Goal: Task Accomplishment & Management: Complete application form

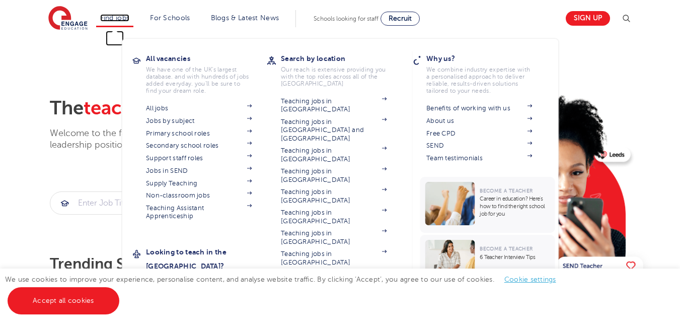
click at [121, 19] on link "Find jobs" at bounding box center [115, 18] width 30 height 8
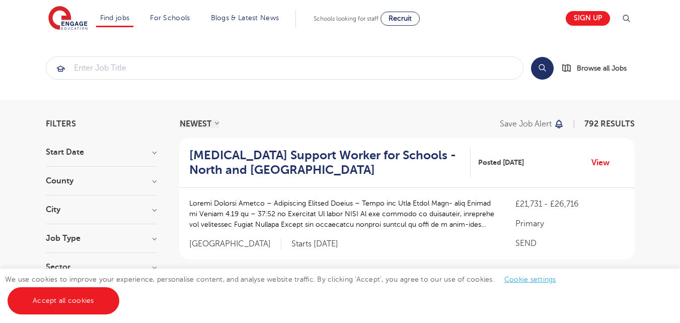
click at [0, 0] on link "All jobs" at bounding box center [0, 0] width 0 height 0
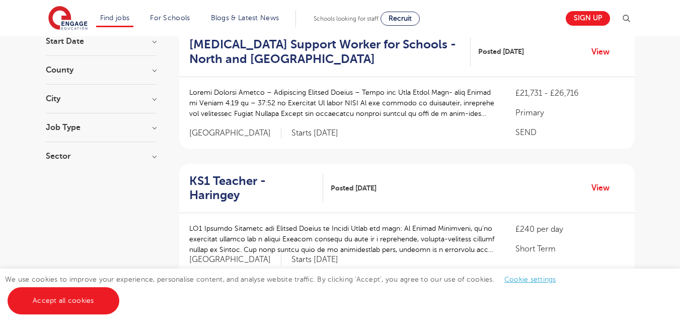
scroll to position [121, 0]
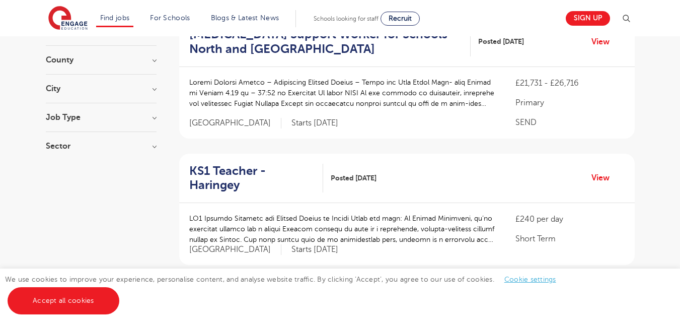
click at [136, 79] on section "Start Date September 93 November 8 October 4 Show more County London 567 Hertfo…" at bounding box center [101, 93] width 111 height 133
click at [134, 91] on h3 "City" at bounding box center [101, 89] width 111 height 8
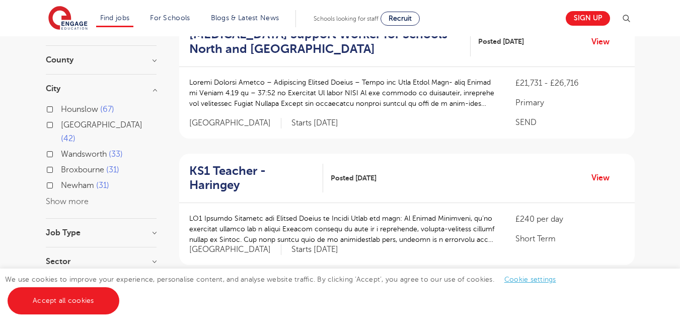
click at [61, 179] on label "Newham 31" at bounding box center [85, 185] width 48 height 13
click at [61, 181] on input "Newham 31" at bounding box center [64, 184] width 7 height 7
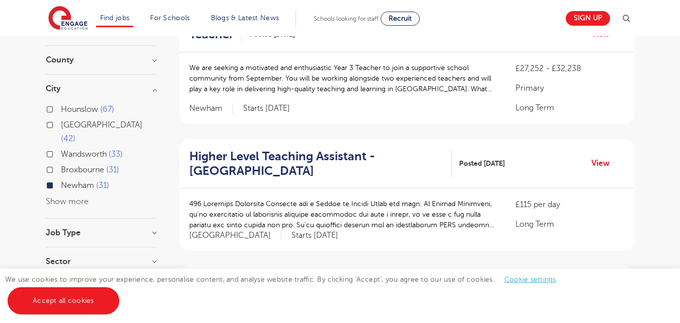
click at [80, 297] on link "Accept all cookies" at bounding box center [64, 300] width 112 height 27
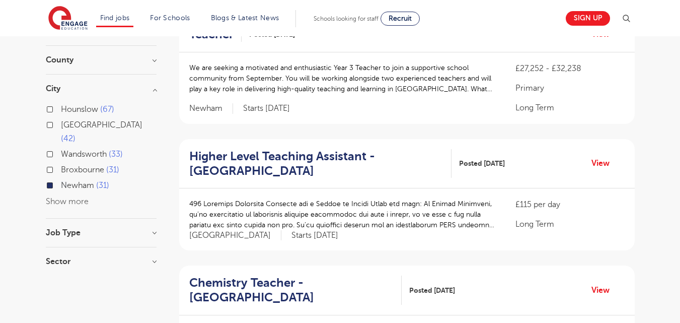
click at [107, 213] on section "Start Date September 1 Show more County London 30 Newham 1 Show more City Houns…" at bounding box center [101, 151] width 111 height 248
click at [104, 228] on div "Job Type Long Term 1" at bounding box center [101, 237] width 111 height 19
click at [124, 228] on h3 "Job Type" at bounding box center [101, 232] width 111 height 8
click at [183, 194] on div "£115 per day Long Term London Starts October 2025" at bounding box center [406, 219] width 455 height 62
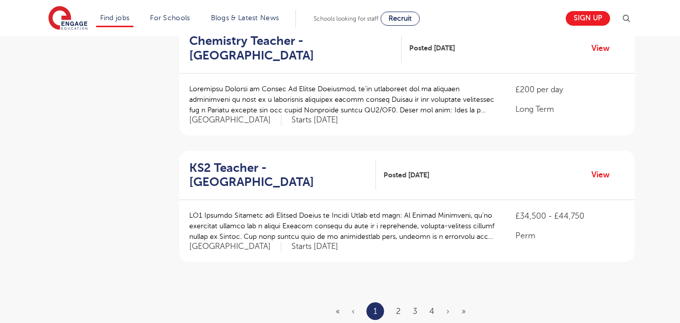
scroll to position [1131, 0]
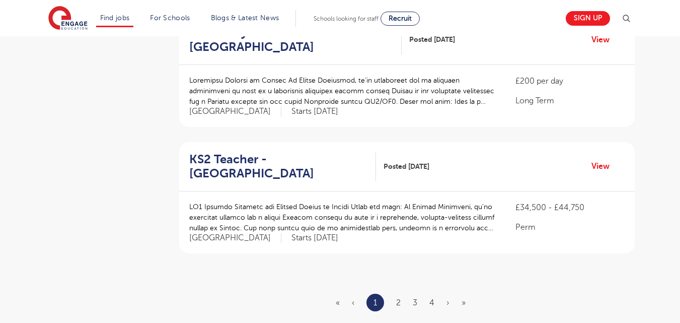
click at [395, 293] on ul "« ‹ 1 2 3 4 › »" at bounding box center [407, 302] width 142 height 18
click at [399, 298] on link "2" at bounding box center [398, 302] width 5 height 9
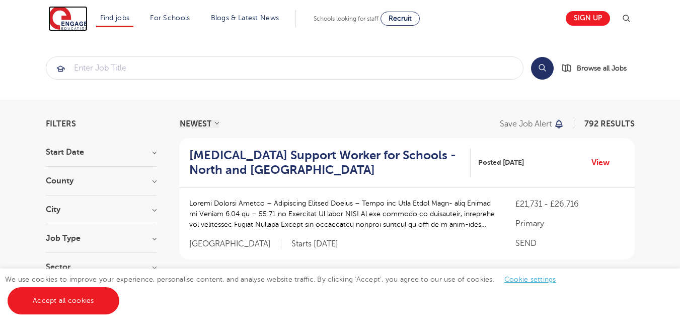
click at [79, 20] on img at bounding box center [67, 18] width 39 height 25
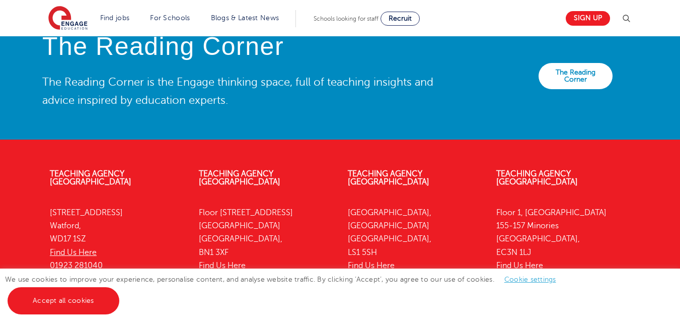
scroll to position [2096, 0]
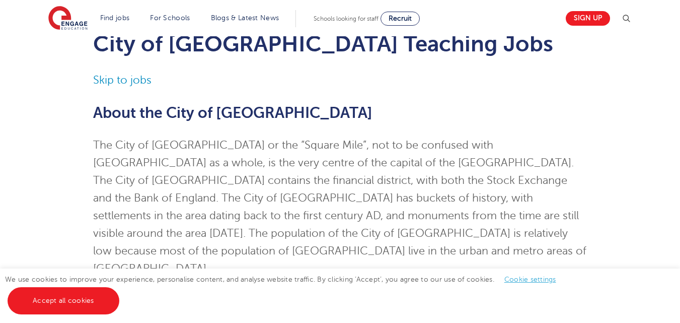
scroll to position [22, 0]
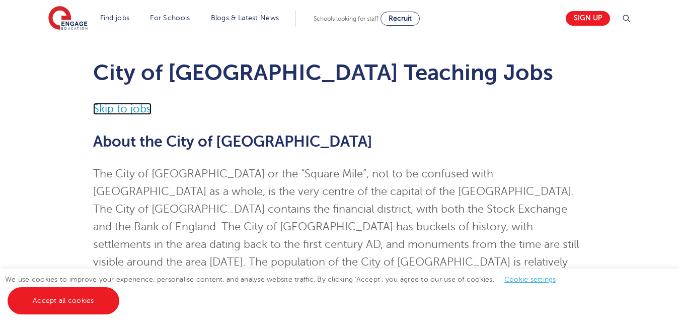
click at [132, 104] on link "Skip to jobs" at bounding box center [122, 109] width 58 height 12
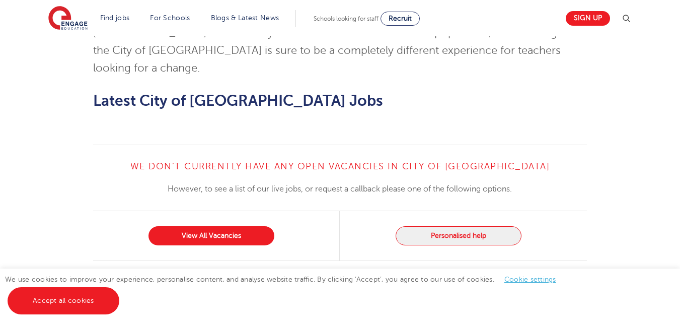
scroll to position [992, 0]
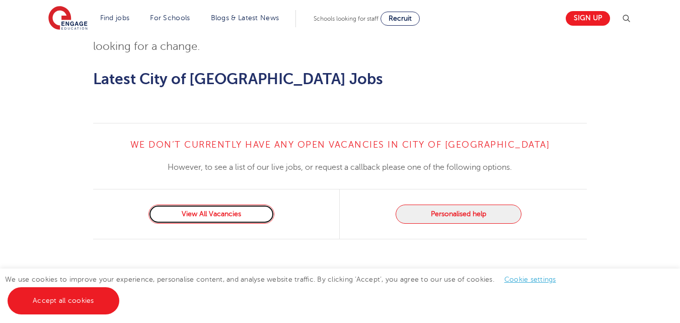
click at [229, 204] on link "View All Vacancies" at bounding box center [211, 213] width 126 height 19
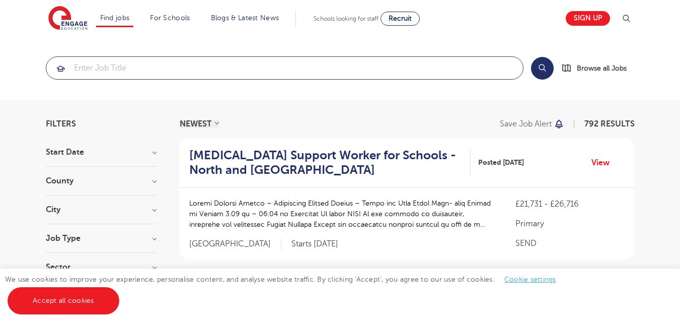
click at [311, 68] on input "search" at bounding box center [284, 68] width 477 height 22
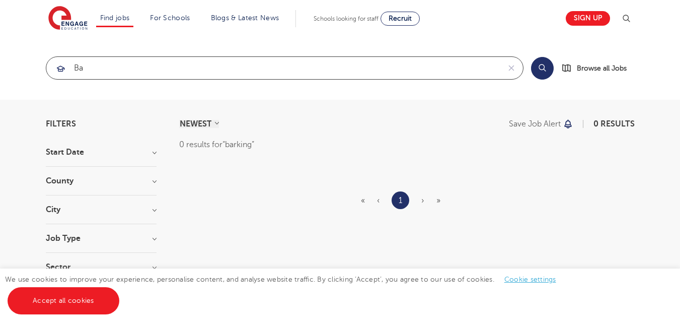
type input "b"
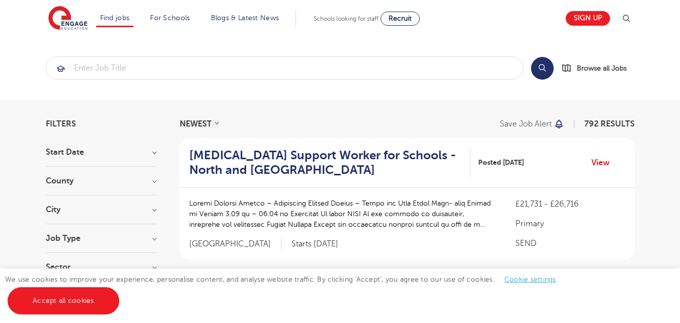
click at [76, 182] on h3 "County" at bounding box center [101, 181] width 111 height 8
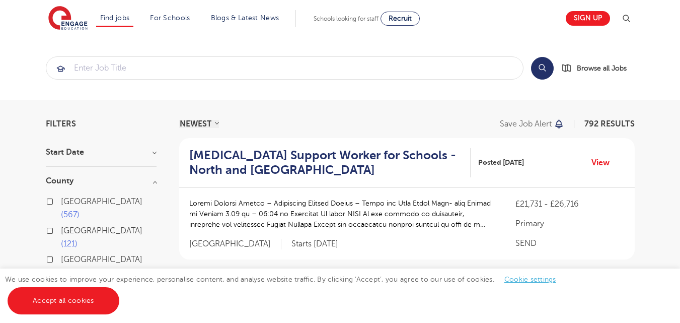
click at [54, 199] on div "London 567" at bounding box center [101, 209] width 111 height 29
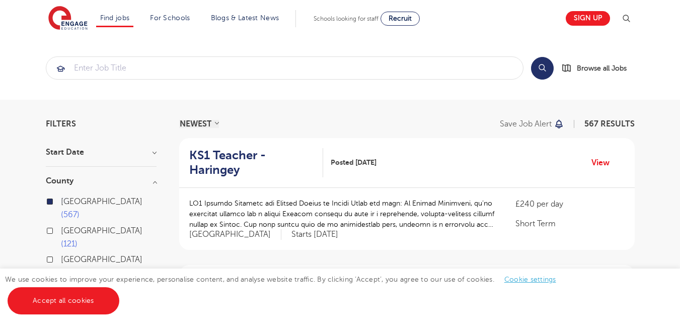
click at [61, 199] on label "London 567" at bounding box center [109, 208] width 96 height 27
click at [61, 199] on input "London 567" at bounding box center [64, 200] width 7 height 7
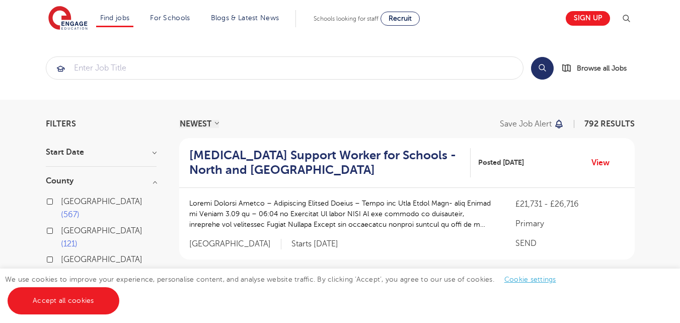
click at [61, 199] on label "London 567" at bounding box center [109, 208] width 96 height 27
click at [61, 199] on input "London 567" at bounding box center [64, 200] width 7 height 7
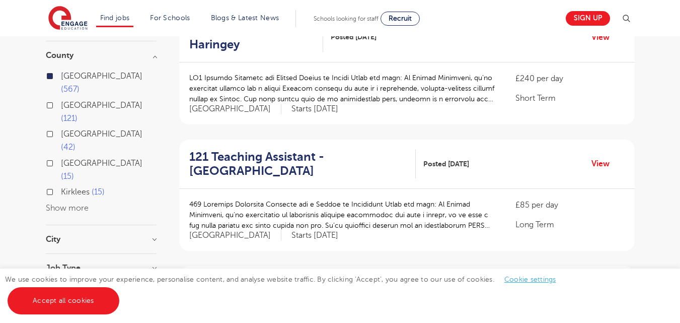
scroll to position [141, 0]
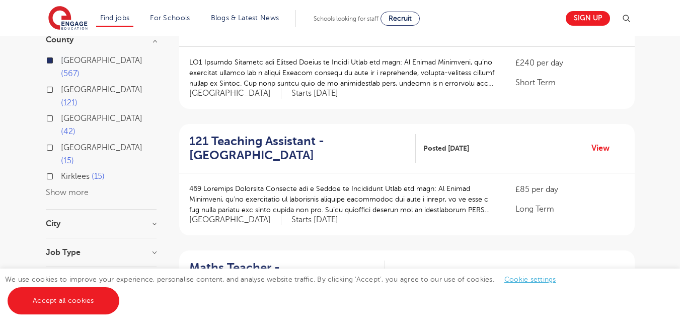
click at [104, 219] on h3 "City" at bounding box center [101, 223] width 111 height 8
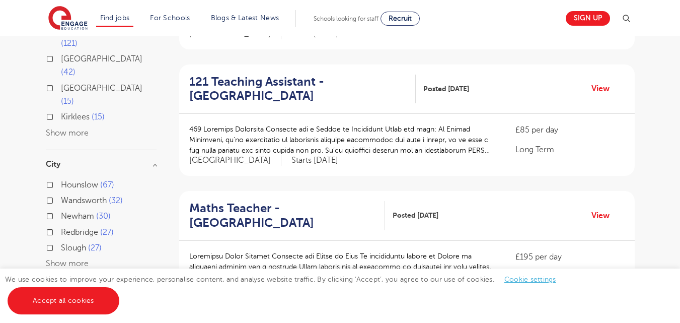
scroll to position [201, 0]
click at [53, 208] on div "Newham 30" at bounding box center [101, 216] width 111 height 16
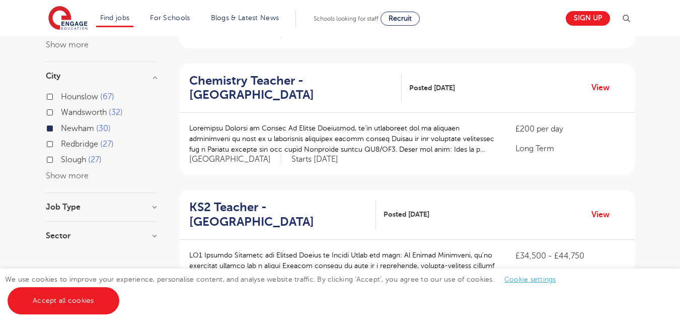
click at [51, 137] on div "Redbridge 27" at bounding box center [101, 145] width 111 height 16
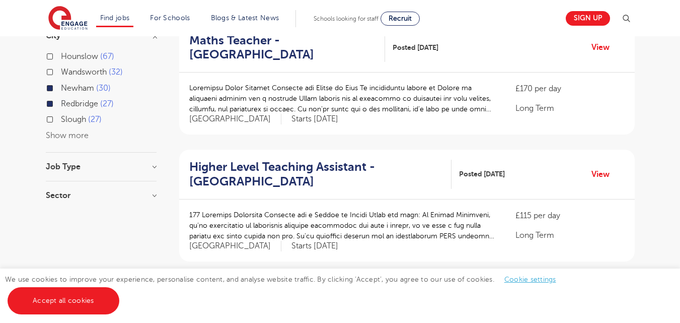
scroll to position [262, 0]
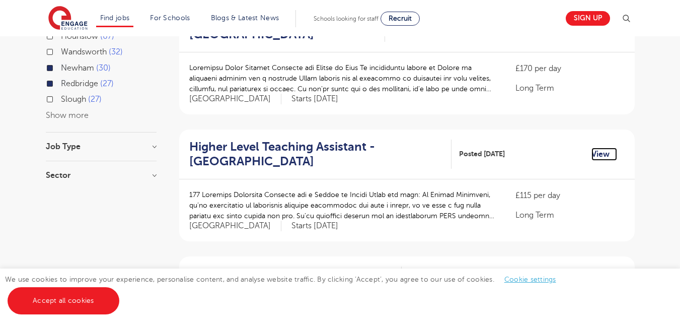
click at [600, 151] on link "View" at bounding box center [604, 153] width 26 height 13
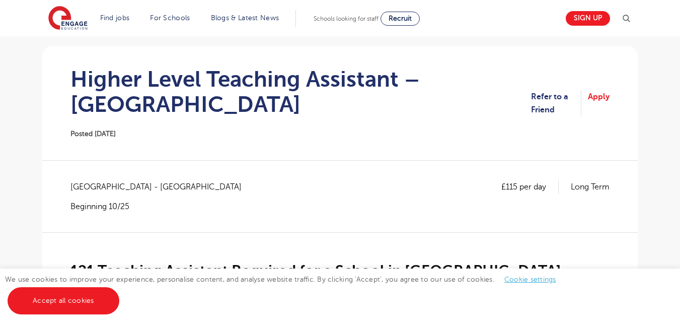
scroll to position [107, 0]
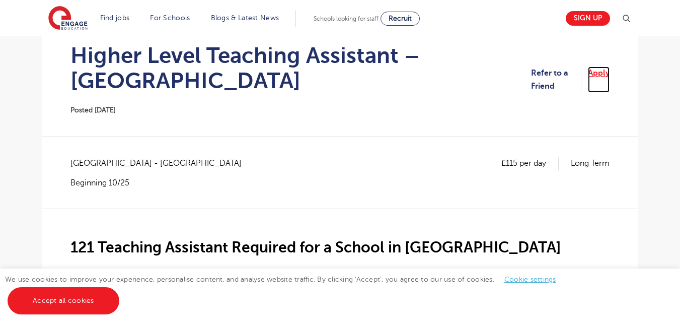
click at [599, 76] on link "Apply" at bounding box center [599, 79] width 22 height 27
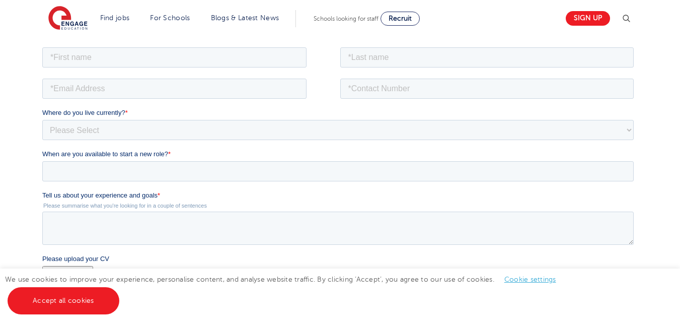
scroll to position [172, 0]
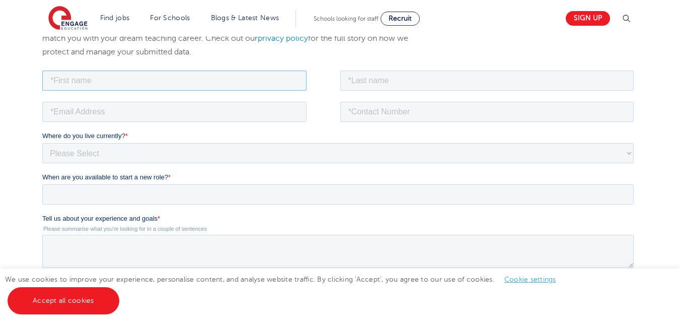
click at [166, 83] on input "text" at bounding box center [174, 80] width 264 height 20
type input "[PERSON_NAME]"
type input "Mehmood"
type input "[EMAIL_ADDRESS][DOMAIN_NAME]"
type input "07909309189"
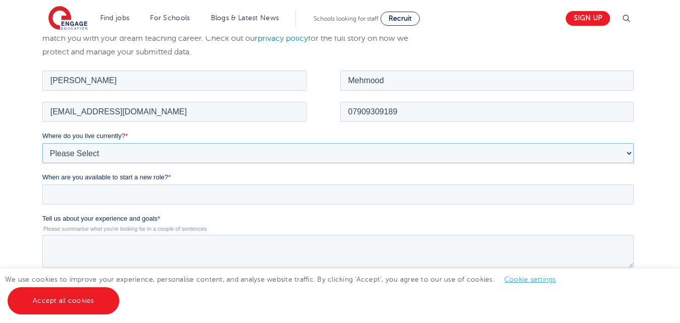
click at [138, 154] on select "Please Select [GEOGRAPHIC_DATA] [GEOGRAPHIC_DATA] [GEOGRAPHIC_DATA] [GEOGRAPHIC…" at bounding box center [337, 152] width 591 height 20
select select "UK"
click at [42, 142] on select "Please Select [GEOGRAPHIC_DATA] [GEOGRAPHIC_DATA] [GEOGRAPHIC_DATA] [GEOGRAPHIC…" at bounding box center [337, 152] width 591 height 20
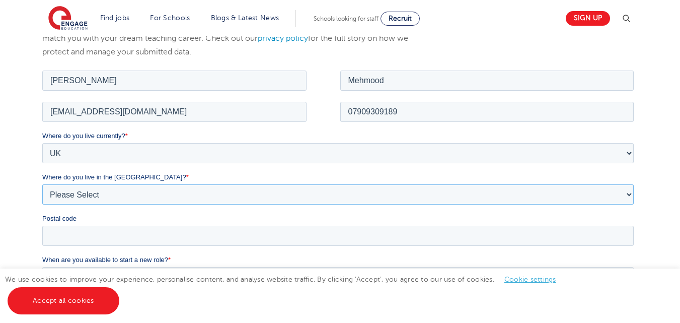
click at [91, 196] on select "Please Select Overseas Barnsley Bedfordshire Berkshire Bournemouth Bracknell Fo…" at bounding box center [337, 194] width 591 height 20
select select "London"
click at [42, 184] on select "Please Select Overseas Barnsley Bedfordshire Berkshire Bournemouth Bracknell Fo…" at bounding box center [337, 194] width 591 height 20
click at [86, 239] on input "Postal code" at bounding box center [337, 235] width 591 height 20
type input "IG3 9EP"
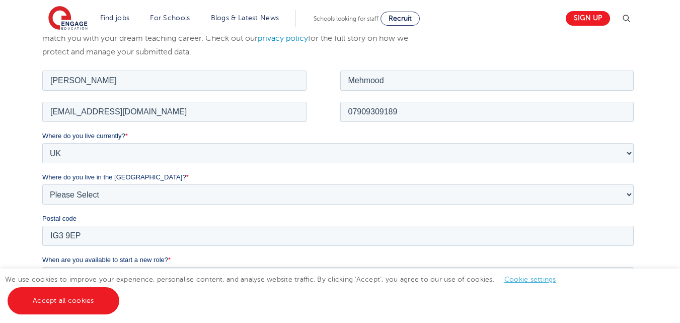
click at [95, 216] on label "Postal code" at bounding box center [339, 218] width 595 height 10
click at [95, 225] on input "IG3 9EP" at bounding box center [337, 235] width 591 height 20
click at [95, 216] on label "Postal code" at bounding box center [339, 218] width 595 height 10
click at [95, 225] on input "IG3 9EP" at bounding box center [337, 235] width 591 height 20
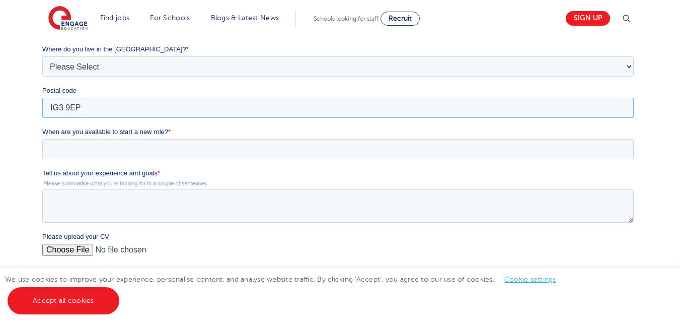
scroll to position [301, 0]
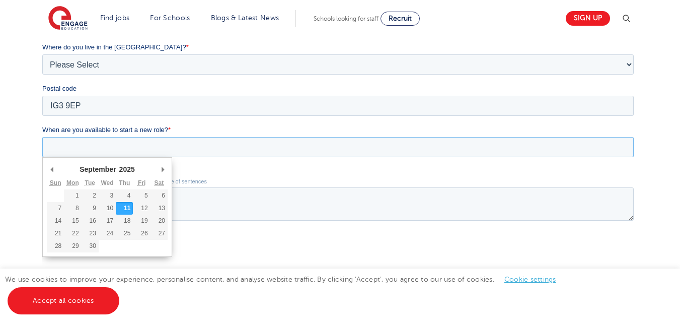
click at [188, 149] on input "When are you available to start a new role? *" at bounding box center [337, 147] width 591 height 20
type div "2025-09-12"
type input "2025/09/12"
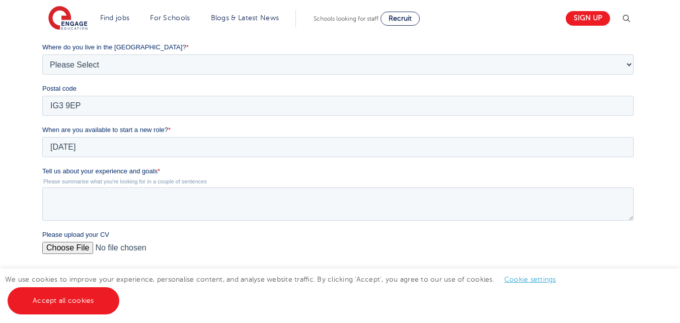
click at [108, 171] on span "Tell us about your experience and goals" at bounding box center [99, 171] width 115 height 8
click at [108, 187] on textarea "Tell us about your experience and goals *" at bounding box center [337, 203] width 591 height 33
click at [108, 171] on span "Tell us about your experience and goals" at bounding box center [99, 171] width 115 height 8
click at [108, 187] on textarea "Tell us about your experience and goals *" at bounding box center [337, 203] width 591 height 33
click at [108, 171] on span "Tell us about your experience and goals" at bounding box center [99, 171] width 115 height 8
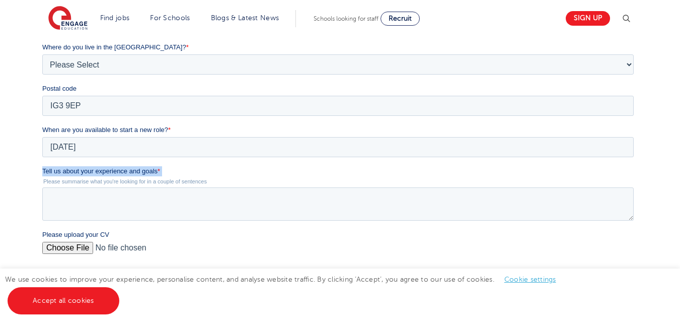
click at [108, 187] on textarea "Tell us about your experience and goals *" at bounding box center [337, 203] width 591 height 33
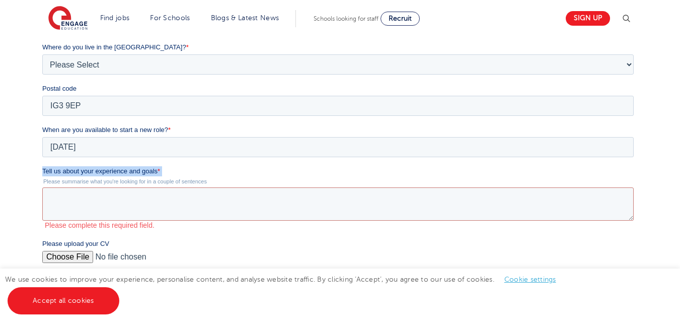
copy label "Tell us about your experience and goals *"
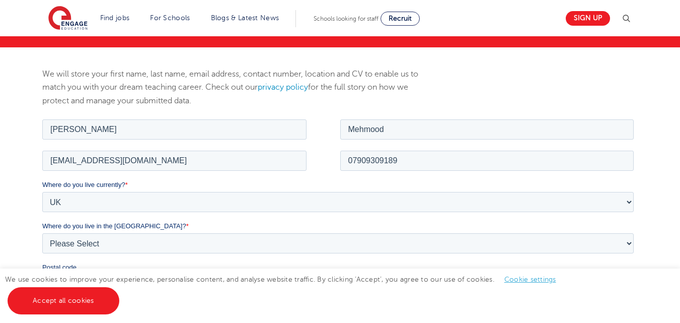
scroll to position [96, 0]
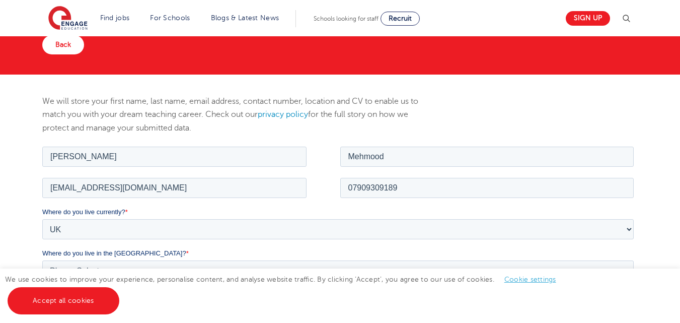
click at [289, 250] on label "Where do you live in the UK? *" at bounding box center [339, 253] width 595 height 10
click at [289, 260] on select "Please Select Overseas Barnsley Bedfordshire Berkshire Bournemouth Bracknell Fo…" at bounding box center [337, 270] width 591 height 20
select select "Luton Town Centre"
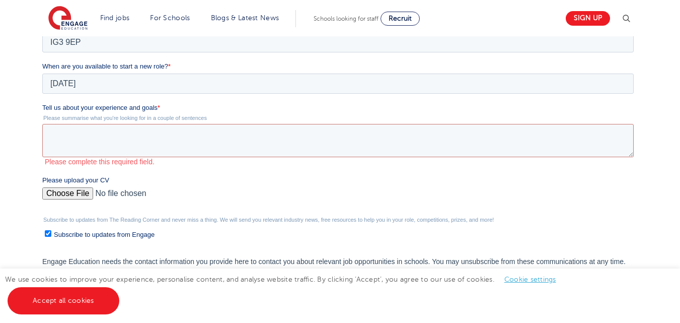
scroll to position [366, 0]
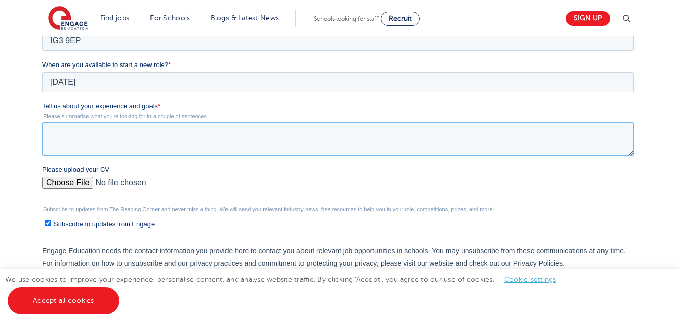
click at [242, 142] on textarea "Tell us about your experience and goals *" at bounding box center [337, 138] width 591 height 33
paste textarea "I am a passionate education professional with over 9 years of experience workin…"
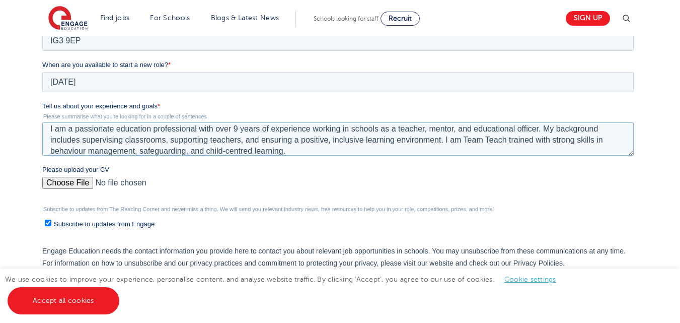
scroll to position [0, 0]
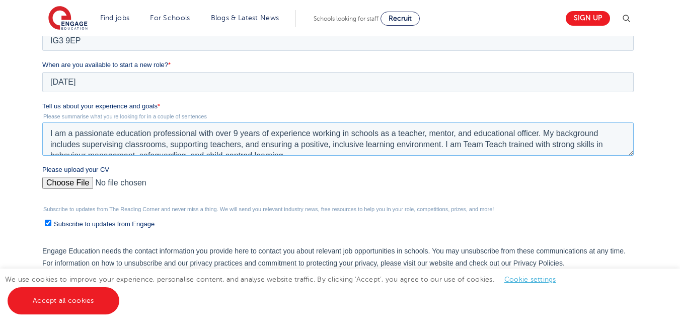
drag, startPoint x: 441, startPoint y: 136, endPoint x: 43, endPoint y: 130, distance: 398.6
click at [43, 130] on textarea "I am a passionate education professional with over 9 years of experience workin…" at bounding box center [337, 138] width 591 height 33
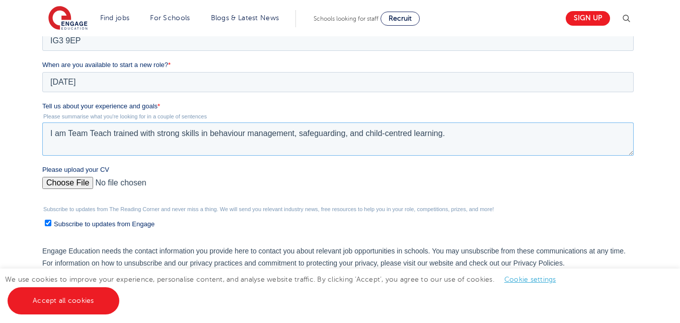
click at [477, 135] on textarea "I am Team Teach trained with strong skills in behaviour management, safeguardin…" at bounding box center [337, 138] width 591 height 33
paste textarea "I am a passionate education professional with over 9 years of experience workin…"
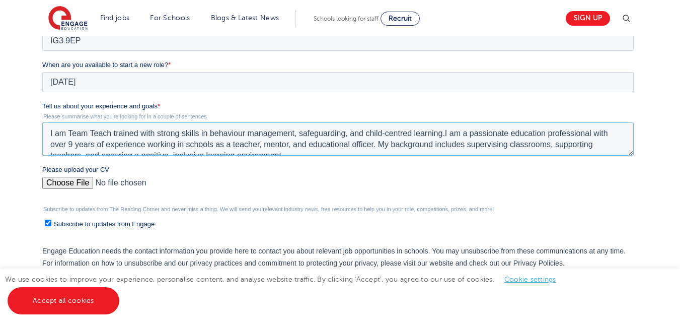
scroll to position [5, 0]
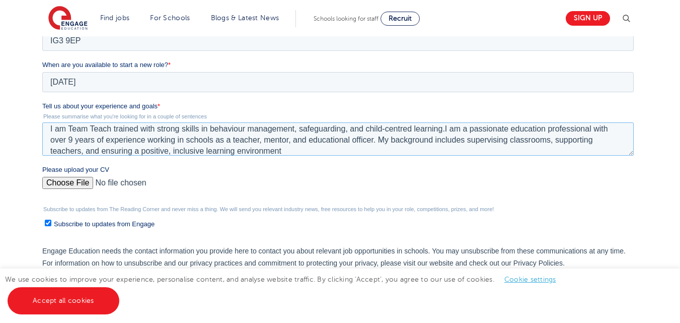
type textarea "I am Team Teach trained with strong skills in behaviour management, safeguardin…"
click at [420, 184] on input "Please upload your CV" at bounding box center [337, 187] width 591 height 20
type input "C:\fakepath\Team Teach Trained TA.docx"
click at [195, 247] on p "Engage Education needs the contact information you provide here to contact you …" at bounding box center [339, 257] width 595 height 24
click at [79, 303] on link "Accept all cookies" at bounding box center [64, 300] width 112 height 27
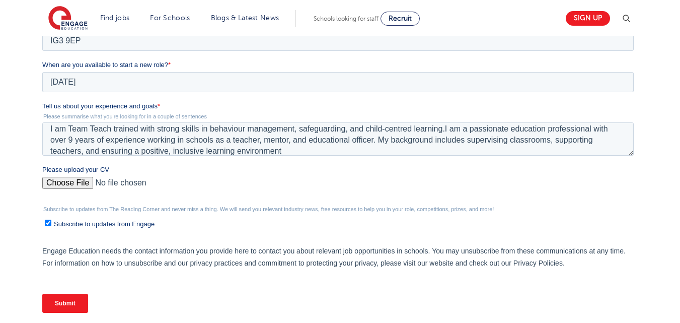
click at [74, 300] on input "Submit" at bounding box center [65, 302] width 46 height 19
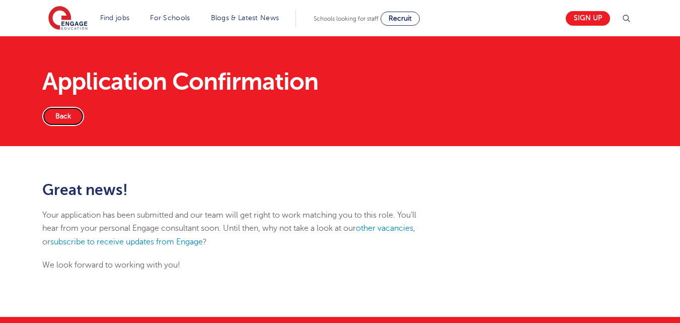
click at [55, 117] on link "Back" at bounding box center [63, 116] width 42 height 19
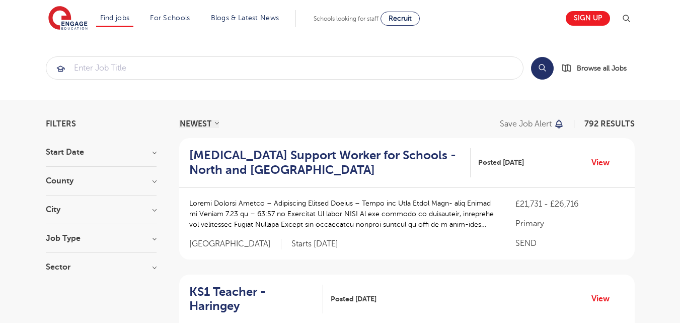
click at [86, 210] on h3 "City" at bounding box center [101, 209] width 111 height 8
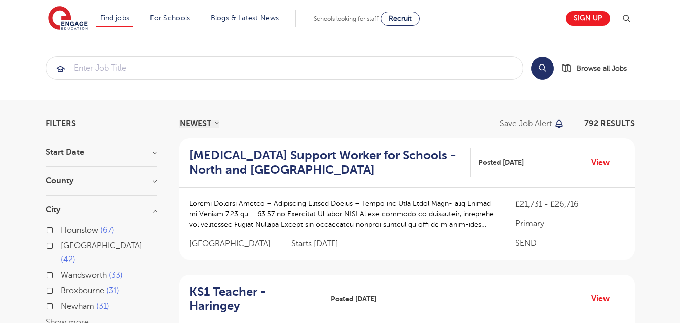
click at [120, 180] on h3 "County" at bounding box center [101, 181] width 111 height 8
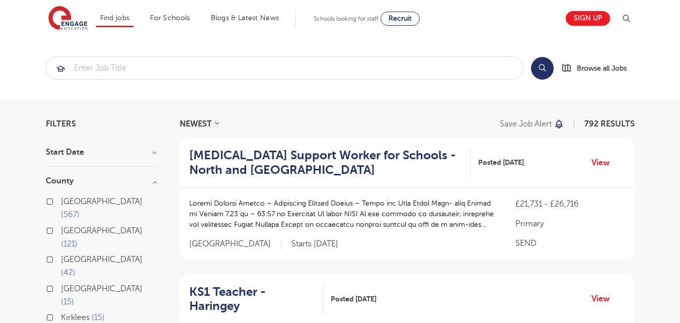
click at [71, 203] on span "[GEOGRAPHIC_DATA]" at bounding box center [102, 201] width 82 height 9
click at [67, 203] on input "[GEOGRAPHIC_DATA] 567" at bounding box center [64, 200] width 7 height 7
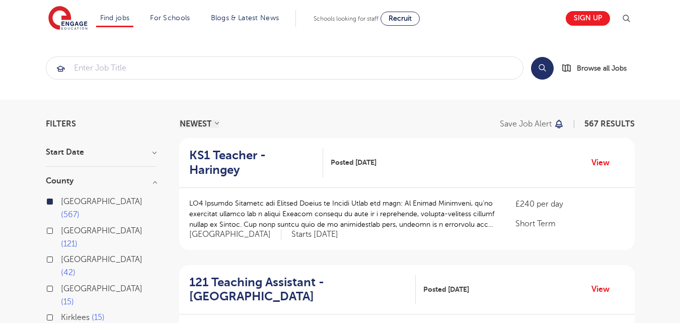
click at [154, 181] on h3 "County" at bounding box center [101, 181] width 111 height 8
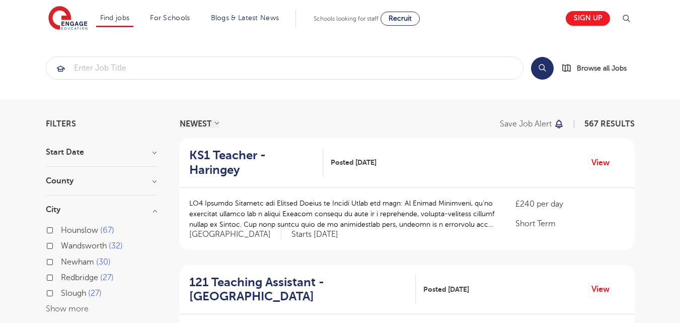
click at [61, 278] on label "Redbridge 27" at bounding box center [87, 277] width 53 height 13
click at [61, 278] on input "Redbridge 27" at bounding box center [64, 276] width 7 height 7
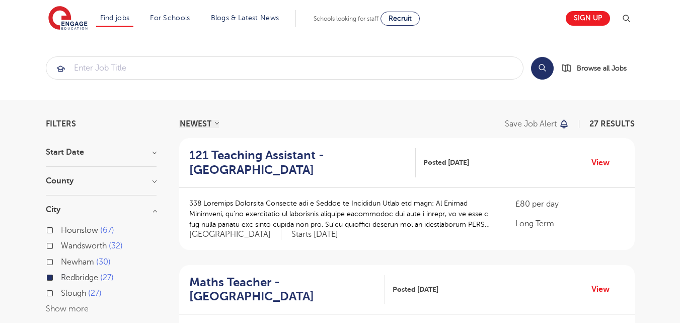
click at [154, 213] on h3 "City" at bounding box center [101, 209] width 111 height 8
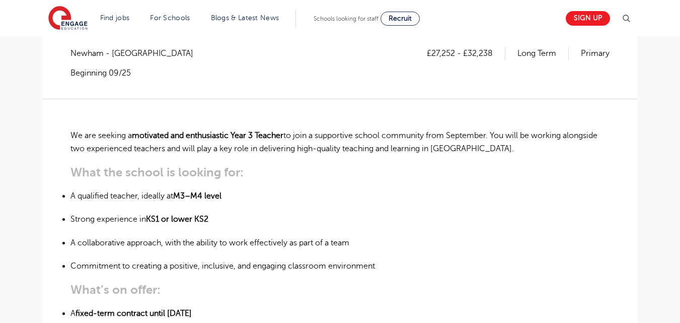
scroll to position [170, 0]
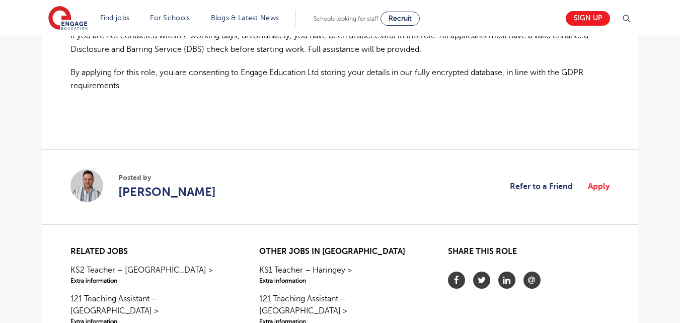
scroll to position [820, 0]
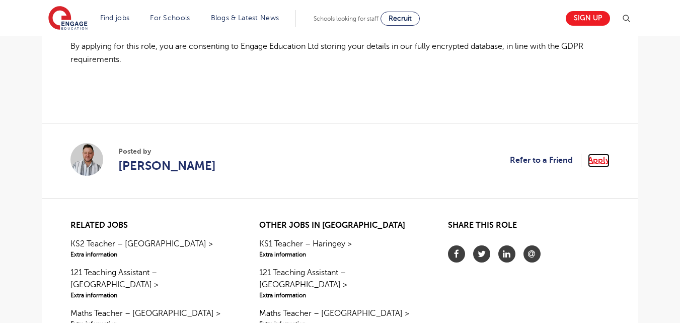
click at [592, 157] on link "Apply" at bounding box center [599, 159] width 22 height 13
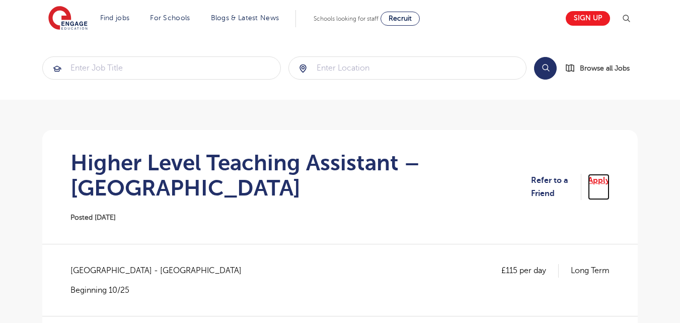
click at [600, 183] on link "Apply" at bounding box center [599, 187] width 22 height 27
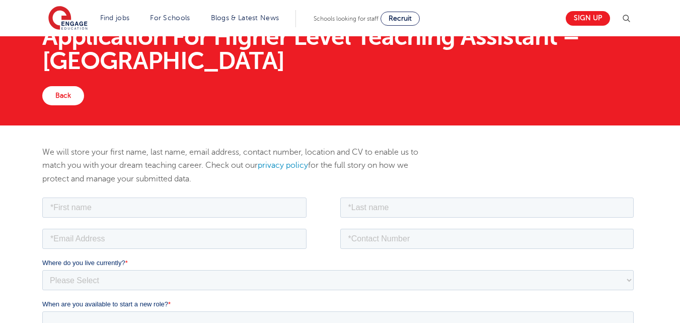
scroll to position [66, 0]
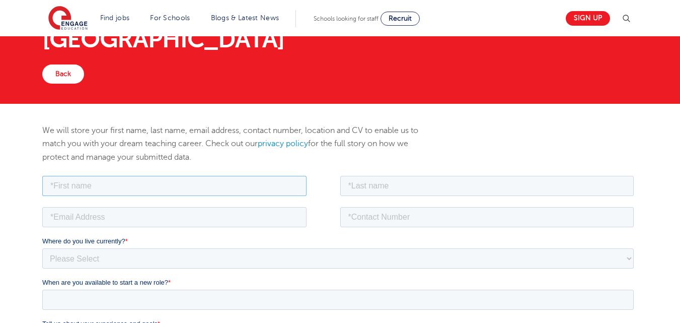
click at [196, 188] on input "text" at bounding box center [174, 185] width 264 height 20
type input "[PERSON_NAME]"
type input "Mehmood"
type input "hhassan.mehmood90@gmail.com"
type input "07909309189"
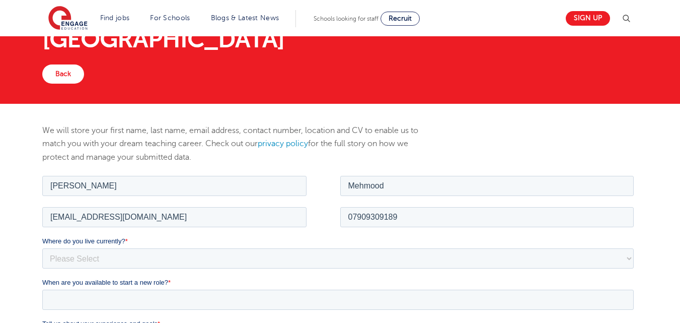
click at [220, 242] on label "Where do you live currently? *" at bounding box center [339, 241] width 595 height 10
click at [220, 248] on select "Please Select UK Canada Ireland Australia New Zealand Europe USA South Africa J…" at bounding box center [337, 258] width 591 height 20
click at [208, 255] on select "Please Select [GEOGRAPHIC_DATA] [GEOGRAPHIC_DATA] [GEOGRAPHIC_DATA] [GEOGRAPHIC…" at bounding box center [337, 258] width 591 height 20
click at [42, 248] on select "Please Select [GEOGRAPHIC_DATA] [GEOGRAPHIC_DATA] [GEOGRAPHIC_DATA] [GEOGRAPHIC…" at bounding box center [337, 258] width 591 height 20
click at [174, 236] on label "Where do you live currently? *" at bounding box center [339, 241] width 595 height 10
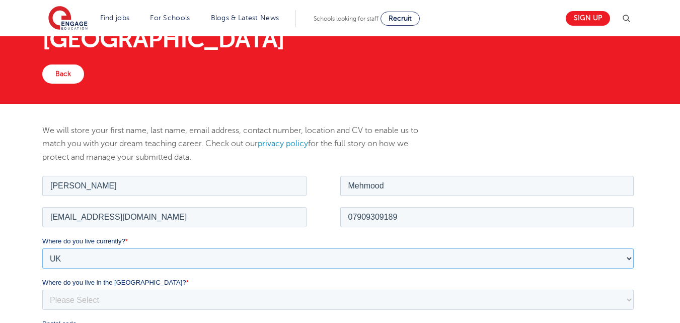
click at [174, 248] on select "Please Select [GEOGRAPHIC_DATA] [GEOGRAPHIC_DATA] [GEOGRAPHIC_DATA] [GEOGRAPHIC…" at bounding box center [337, 258] width 591 height 20
select select "UK"
click at [180, 279] on label "Where do you live in the UK? *" at bounding box center [339, 282] width 595 height 10
click at [180, 289] on select "Please Select Overseas Barnsley Bedfordshire Berkshire Bournemouth Bracknell Fo…" at bounding box center [337, 299] width 591 height 20
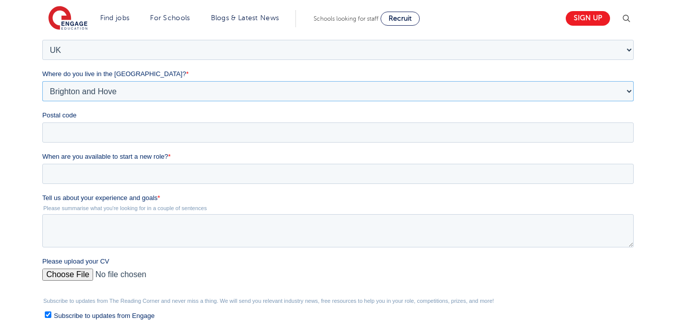
scroll to position [278, 0]
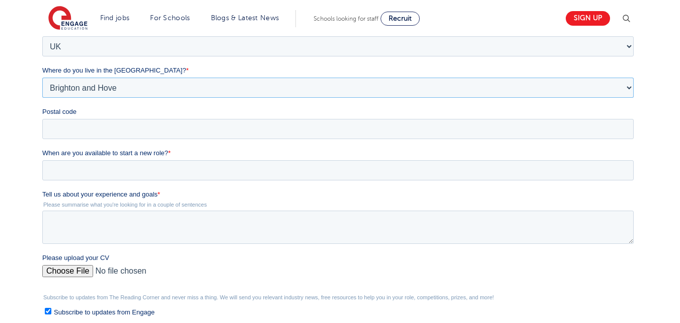
click at [382, 95] on select "Please Select Overseas Barnsley Bedfordshire Berkshire Bournemouth Bracknell Fo…" at bounding box center [337, 87] width 591 height 20
select select "London"
click at [42, 98] on select "Please Select Overseas Barnsley Bedfordshire Berkshire Bournemouth Bracknell Fo…" at bounding box center [337, 87] width 591 height 20
click at [195, 137] on input "Postal code" at bounding box center [337, 129] width 591 height 20
type input "IG3 9EP"
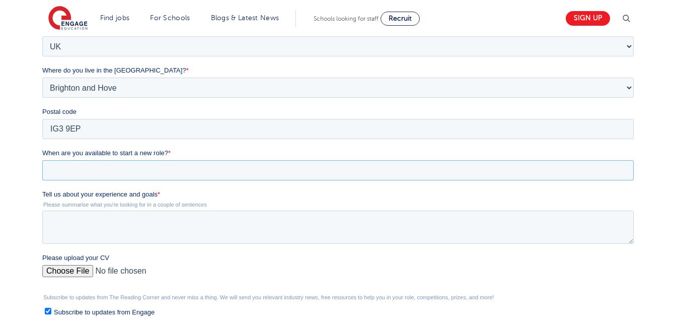
click at [135, 174] on input "When are you available to start a new role? *" at bounding box center [337, 170] width 591 height 20
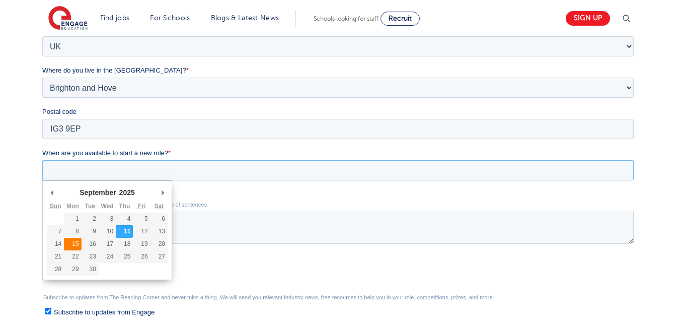
type div "2025-09-15"
type input "2025/09/15"
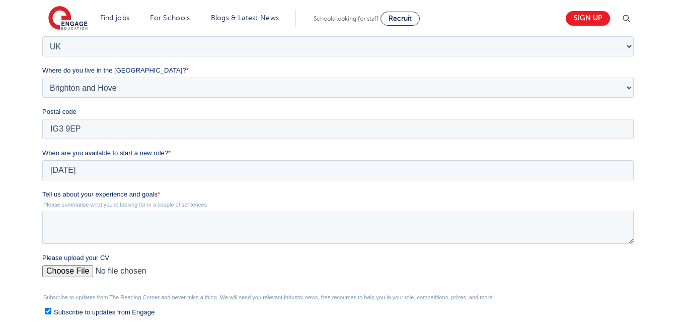
click at [99, 192] on span "Tell us about your experience and goals" at bounding box center [99, 194] width 115 height 8
click at [99, 210] on textarea "Tell us about your experience and goals *" at bounding box center [337, 226] width 591 height 33
click at [96, 226] on textarea "Tell us about your experience and goals *" at bounding box center [337, 226] width 591 height 33
paste textarea "I am a passionate education professional with over 9 years of experience workin…"
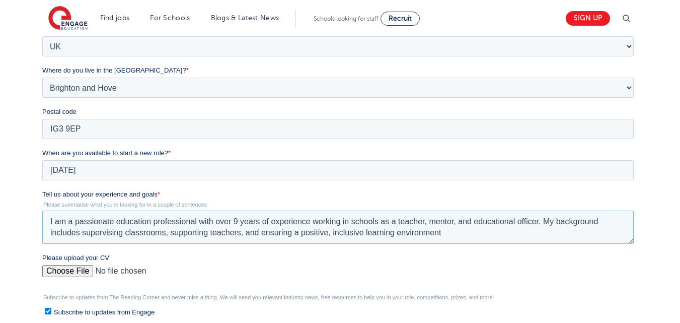
click at [96, 223] on textarea "I am a passionate education professional with over 9 years of experience workin…" at bounding box center [337, 226] width 591 height 33
paste textarea "I am Team Teach trained with strong skills in behaviour management, safeguardin…"
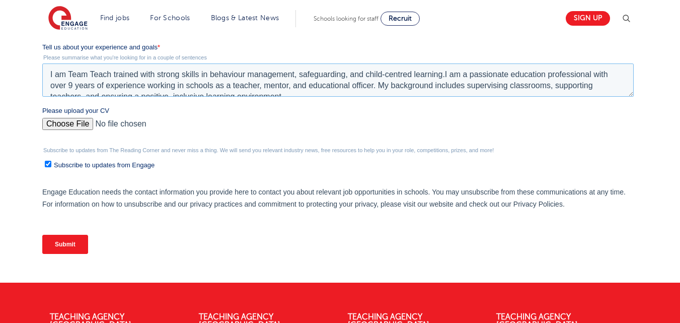
scroll to position [431, 0]
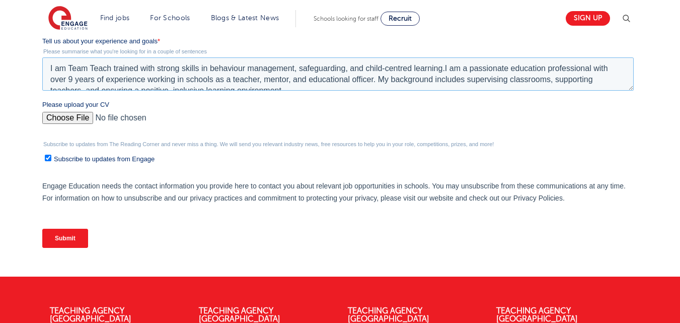
type textarea "I am Team Teach trained with strong skills in behaviour management, safeguardin…"
click at [86, 113] on input "Please upload your CV" at bounding box center [337, 122] width 591 height 20
type input "C:\fakepath\Team Teach Trained TA.docx"
click at [114, 77] on textarea "I am Team Teach trained with strong skills in behaviour management, safeguardin…" at bounding box center [337, 73] width 591 height 33
click at [72, 235] on input "Submit" at bounding box center [65, 237] width 46 height 19
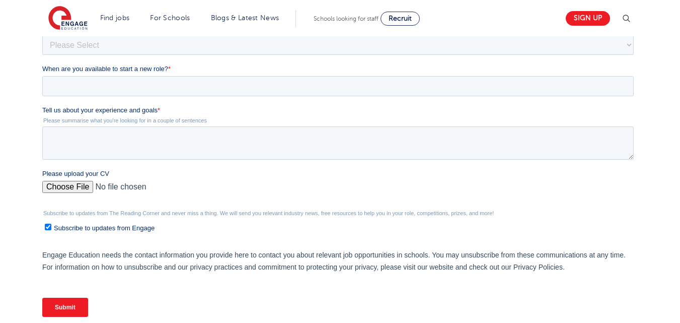
scroll to position [283, 0]
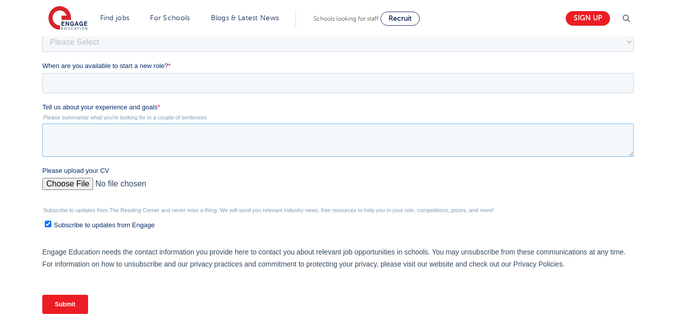
click at [423, 141] on textarea "Tell us about your experience and goals *" at bounding box center [337, 139] width 591 height 33
paste textarea "I am Team Teach trained with strong skills in behaviour management, safeguardin…"
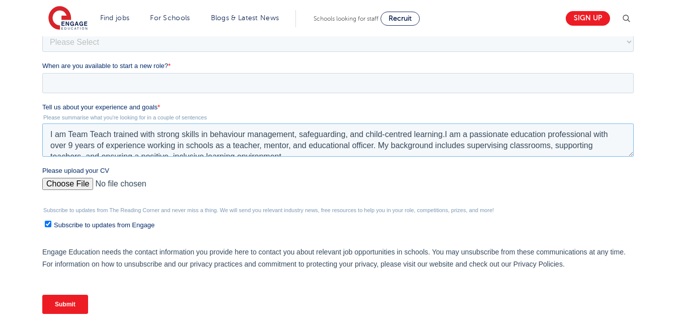
scroll to position [5, 0]
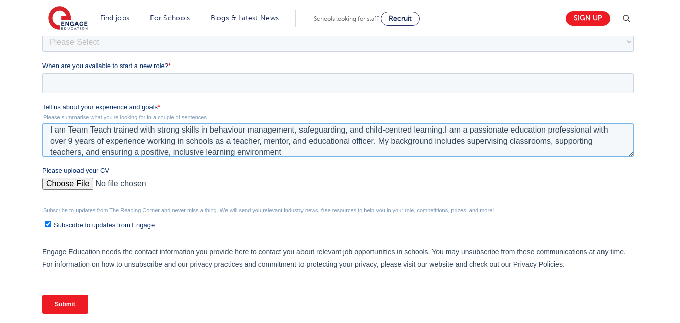
type textarea "I am Team Teach trained with strong skills in behaviour management, safeguardin…"
click at [332, 83] on input "When are you available to start a new role? *" at bounding box center [337, 83] width 591 height 20
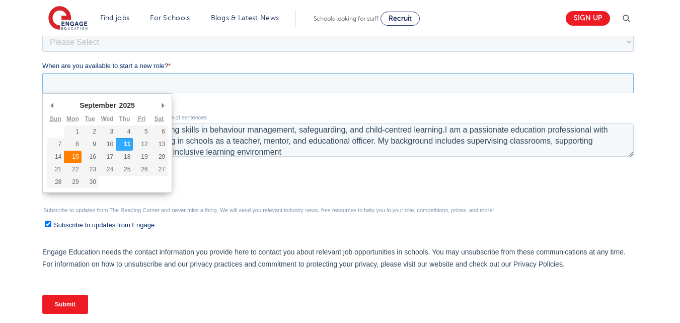
type div "2025-09-15"
type input "2025/09/15"
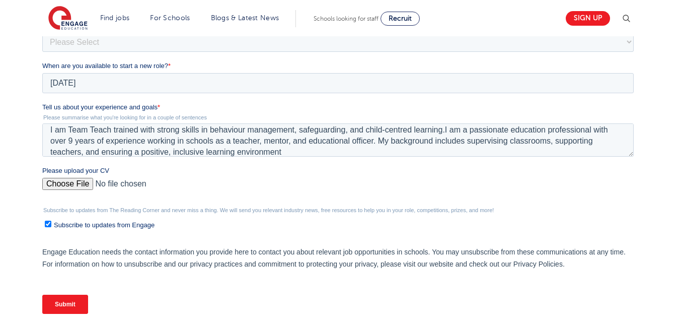
click at [106, 67] on span "When are you available to start a new role?" at bounding box center [105, 66] width 126 height 8
click at [106, 73] on input "2025/09/15" at bounding box center [337, 83] width 591 height 20
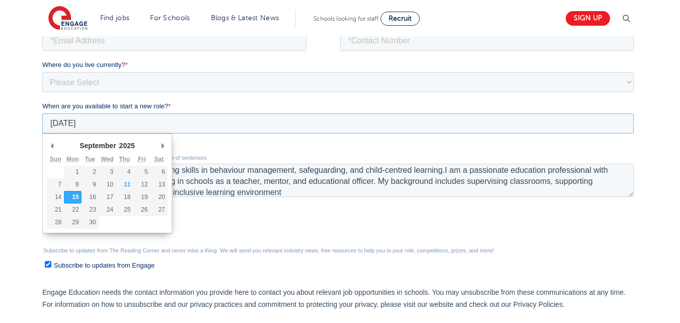
scroll to position [222, 0]
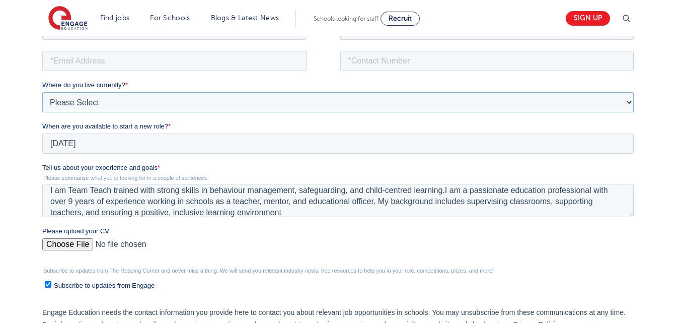
click at [129, 106] on select "Please Select UK Canada Ireland Australia New Zealand Europe USA South Africa J…" at bounding box center [337, 102] width 591 height 20
select select "UK"
click at [42, 92] on select "Please Select UK Canada Ireland Australia New Zealand Europe USA South Africa J…" at bounding box center [337, 102] width 591 height 20
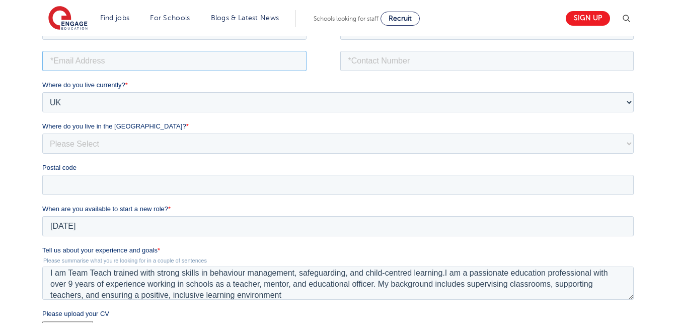
click at [119, 60] on input "email" at bounding box center [174, 60] width 264 height 20
type input "hhassan.mehmood90@gmail.com"
type input "Hafiz Hassan"
type input "Mehmood"
type input "07909309189"
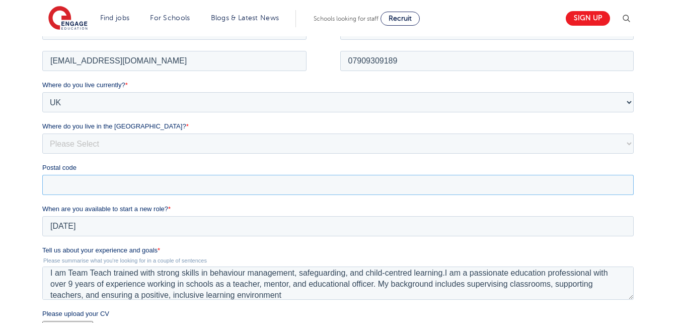
type input "IG2 7PL"
click at [238, 88] on label "Where do you live currently? *" at bounding box center [339, 85] width 595 height 10
click at [238, 92] on select "Please Select UK Canada Ireland Australia New Zealand Europe USA South Africa J…" at bounding box center [337, 102] width 591 height 20
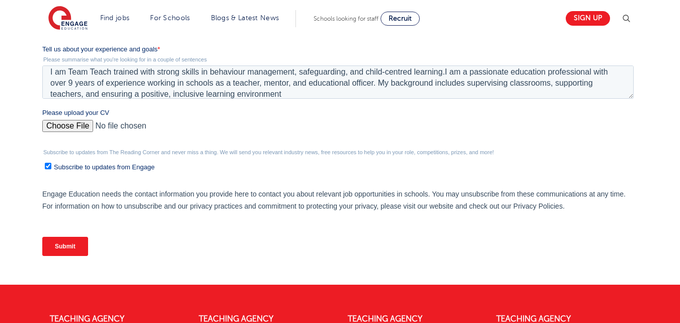
scroll to position [428, 0]
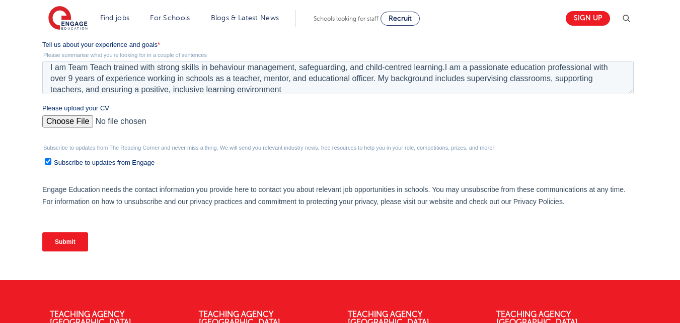
click at [75, 239] on input "Submit" at bounding box center [65, 241] width 46 height 19
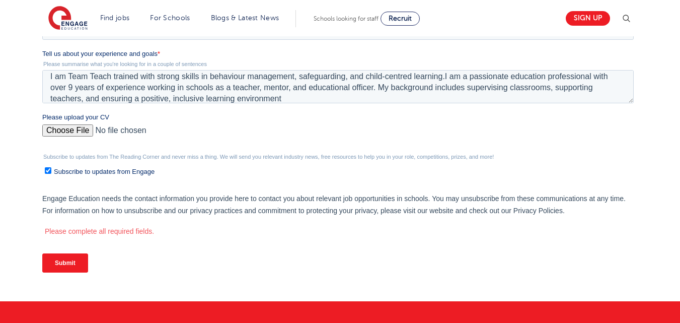
click at [76, 131] on input "Please upload your CV" at bounding box center [337, 134] width 591 height 20
type input "C:\fakepath\Team Teach Trained TA.docx"
click at [65, 268] on input "Submit" at bounding box center [65, 262] width 46 height 19
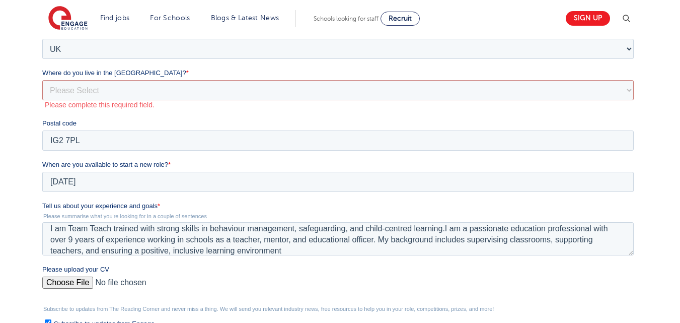
scroll to position [269, 0]
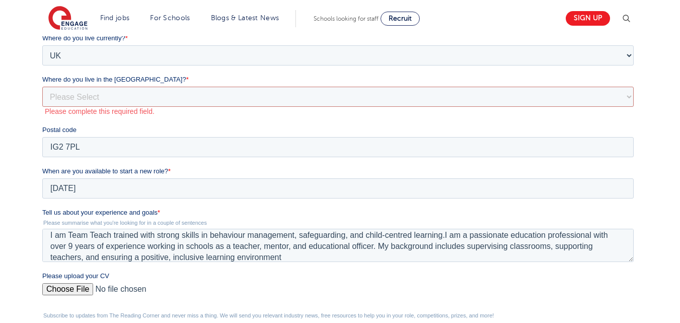
click at [302, 85] on div "Where do you live in the UK? * Please Select Overseas Barnsley Bedfordshire Ber…" at bounding box center [339, 94] width 595 height 41
click at [295, 103] on select "Please Select Overseas Barnsley Bedfordshire Berkshire Bournemouth Bracknell Fo…" at bounding box center [337, 97] width 591 height 20
select select "London"
click at [42, 107] on select "Please Select Overseas Barnsley Bedfordshire Berkshire Bournemouth Bracknell Fo…" at bounding box center [337, 97] width 591 height 20
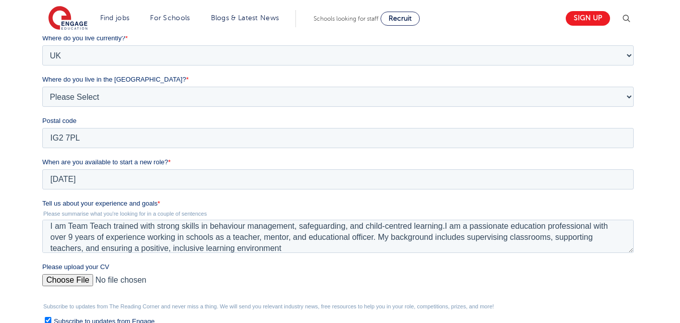
click at [273, 114] on div "Where do you live currently? * Please Select UK Canada Ireland Australia New Ze…" at bounding box center [339, 90] width 595 height 115
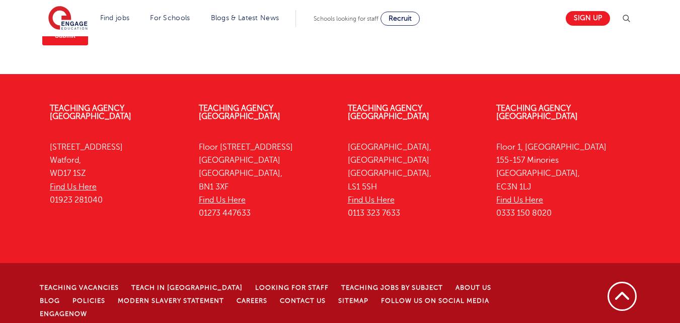
click at [64, 39] on input "Submit" at bounding box center [65, 35] width 46 height 19
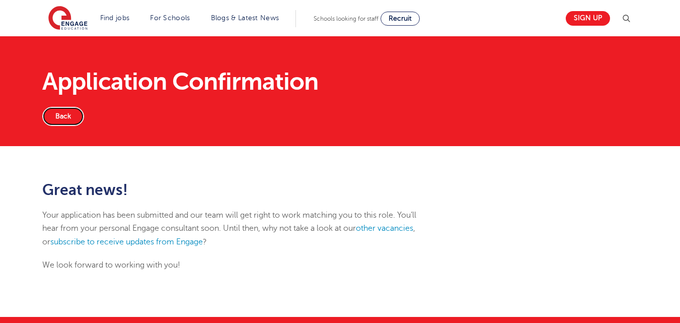
click at [72, 118] on link "Back" at bounding box center [63, 116] width 42 height 19
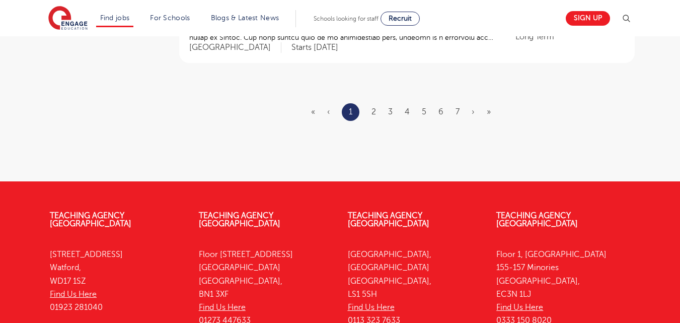
scroll to position [1379, 0]
